Goal: Task Accomplishment & Management: Manage account settings

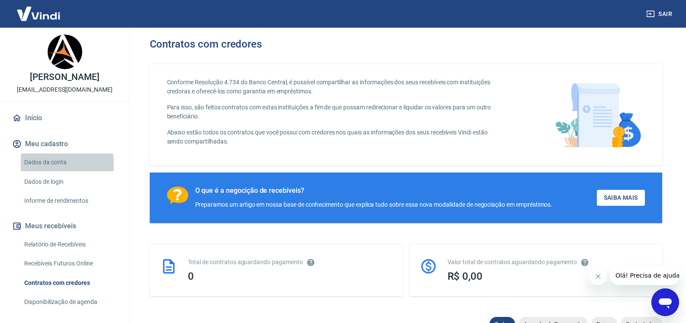
click at [43, 171] on link "Dados da conta" at bounding box center [70, 163] width 98 height 18
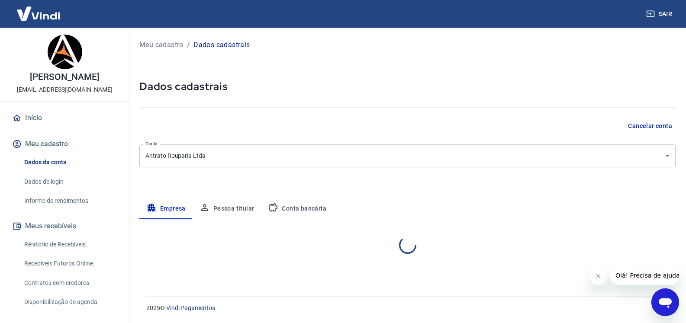
select select "SP"
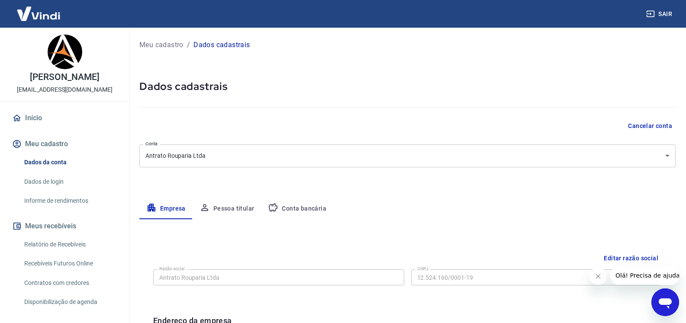
click at [48, 210] on link "Informe de rendimentos" at bounding box center [70, 201] width 98 height 18
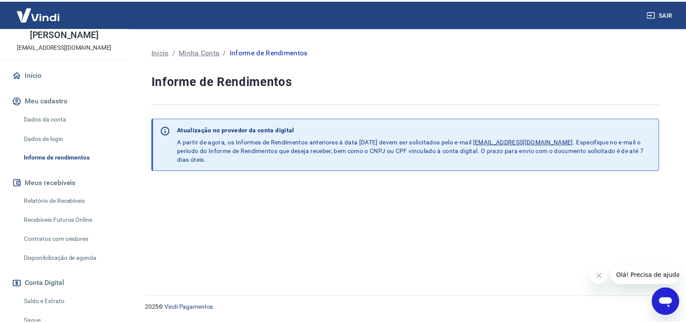
scroll to position [87, 0]
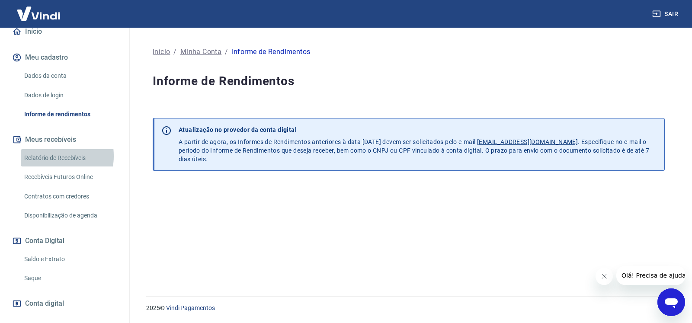
click at [46, 165] on link "Relatório de Recebíveis" at bounding box center [70, 158] width 98 height 18
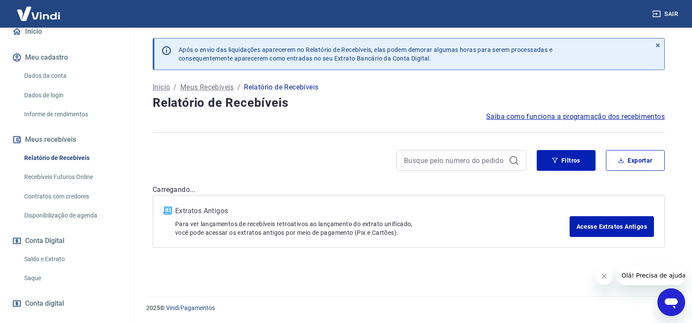
click at [48, 186] on link "Recebíveis Futuros Online" at bounding box center [70, 177] width 98 height 18
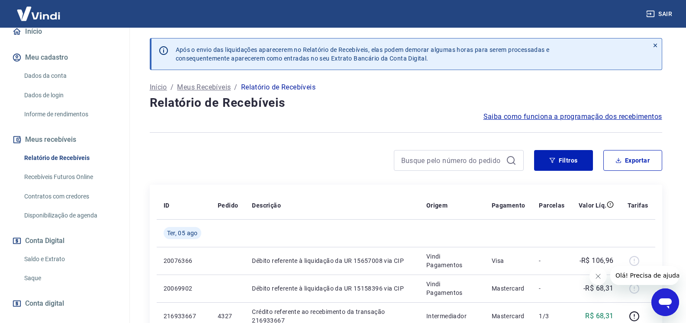
click at [67, 206] on link "Contratos com credores" at bounding box center [70, 197] width 98 height 18
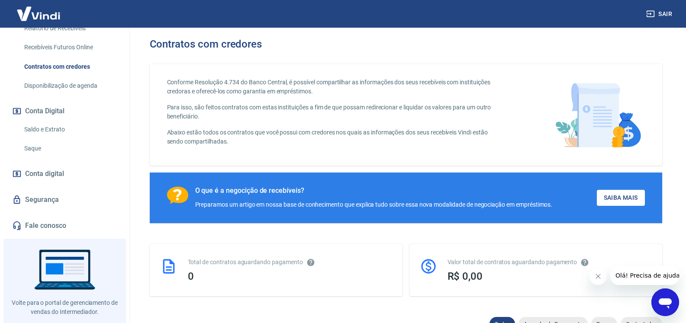
scroll to position [242, 0]
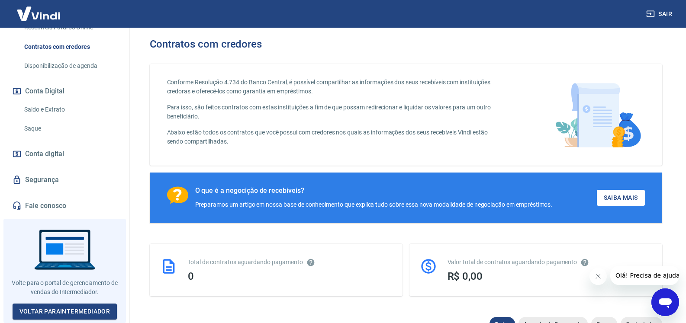
click at [54, 111] on link "Saldo e Extrato" at bounding box center [70, 110] width 98 height 18
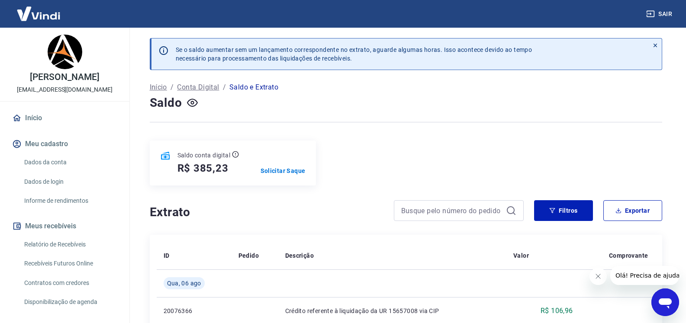
click at [47, 16] on img at bounding box center [38, 13] width 56 height 26
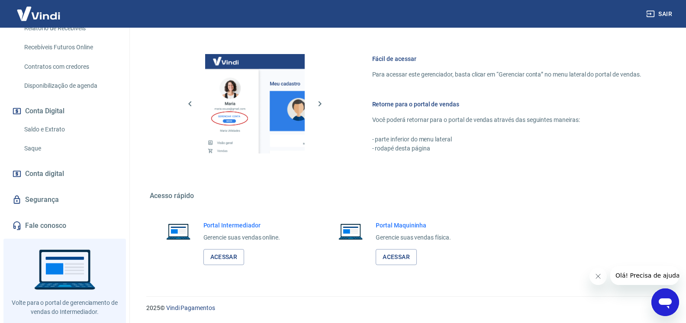
scroll to position [242, 0]
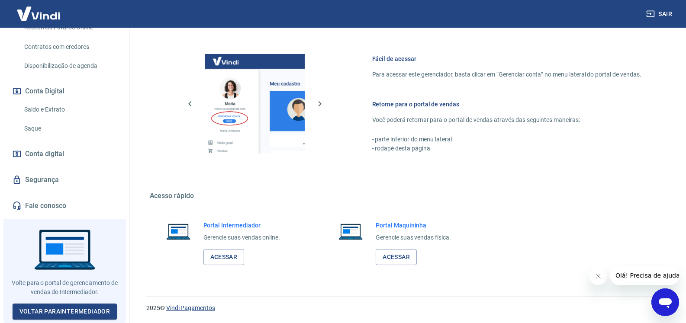
click at [180, 308] on link "Vindi Pagamentos" at bounding box center [190, 308] width 49 height 7
